Goal: Task Accomplishment & Management: Manage account settings

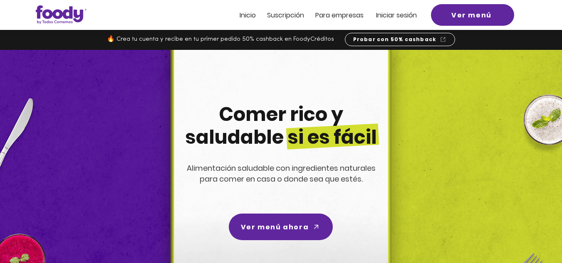
click at [399, 14] on span "Iniciar sesión" at bounding box center [396, 15] width 41 height 10
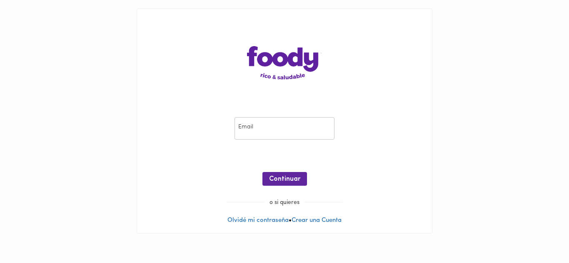
click at [257, 127] on input "email" at bounding box center [284, 128] width 100 height 23
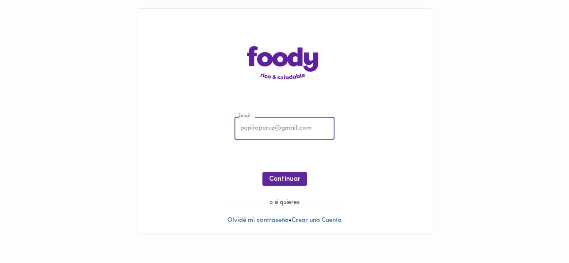
type input "tatianasilvabarrera@gmail.com"
click at [292, 178] on span "Continuar" at bounding box center [284, 180] width 31 height 8
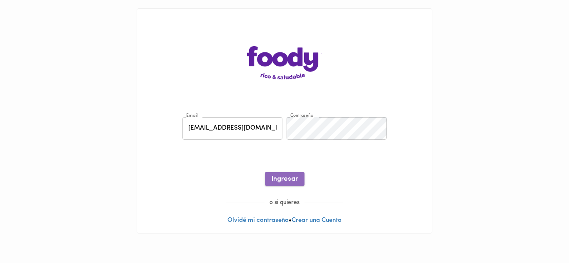
click at [291, 178] on span "Ingresar" at bounding box center [284, 180] width 26 height 8
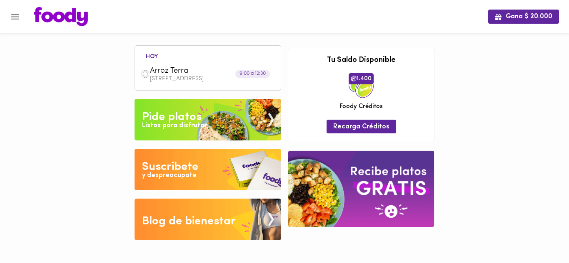
click at [182, 117] on div "Pide platos" at bounding box center [172, 117] width 60 height 17
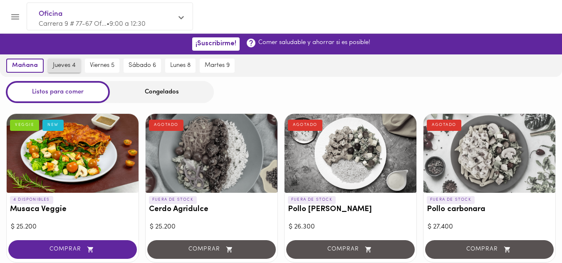
click at [64, 62] on span "jueves 4" at bounding box center [64, 65] width 23 height 7
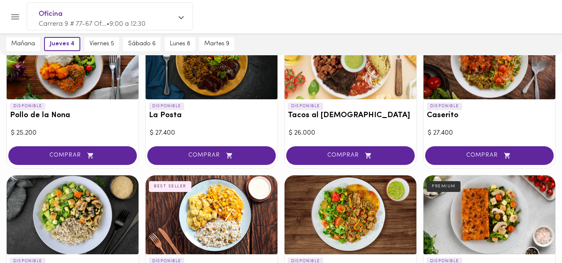
scroll to position [357, 0]
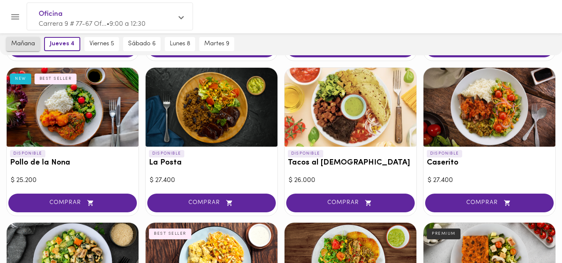
click at [24, 45] on span "mañana" at bounding box center [23, 43] width 24 height 7
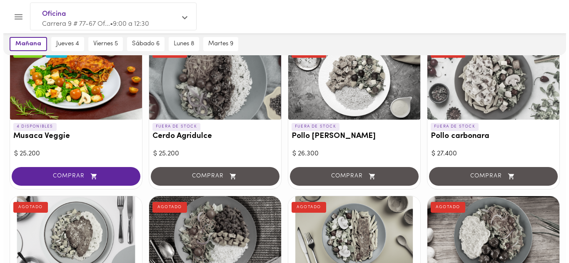
scroll to position [69, 0]
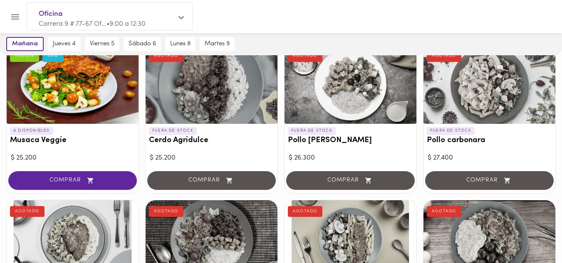
click at [14, 18] on icon "Menu" at bounding box center [15, 17] width 10 height 10
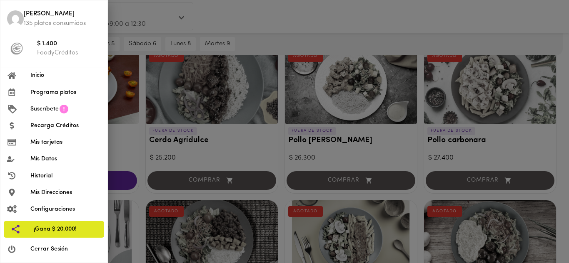
click at [53, 251] on span "Cerrar Sesión" at bounding box center [65, 249] width 70 height 9
